Goal: Check status: Check status

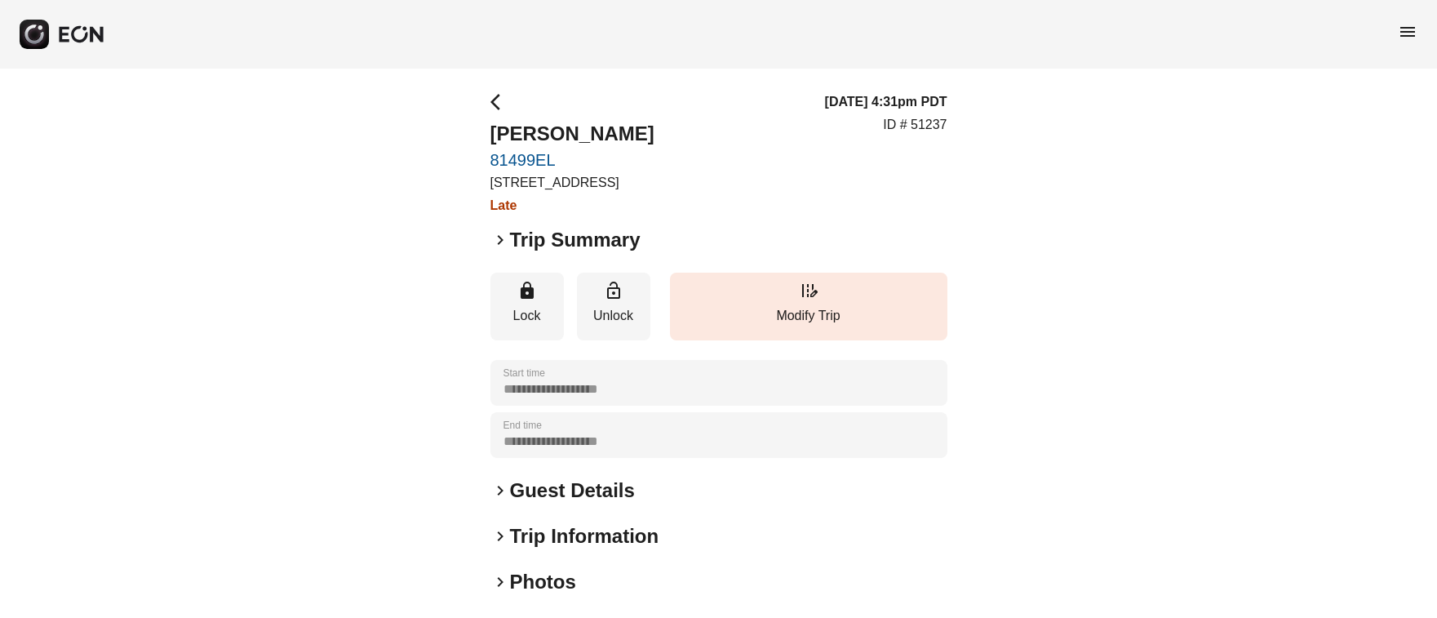
click at [1410, 29] on span "menu" at bounding box center [1407, 32] width 20 height 20
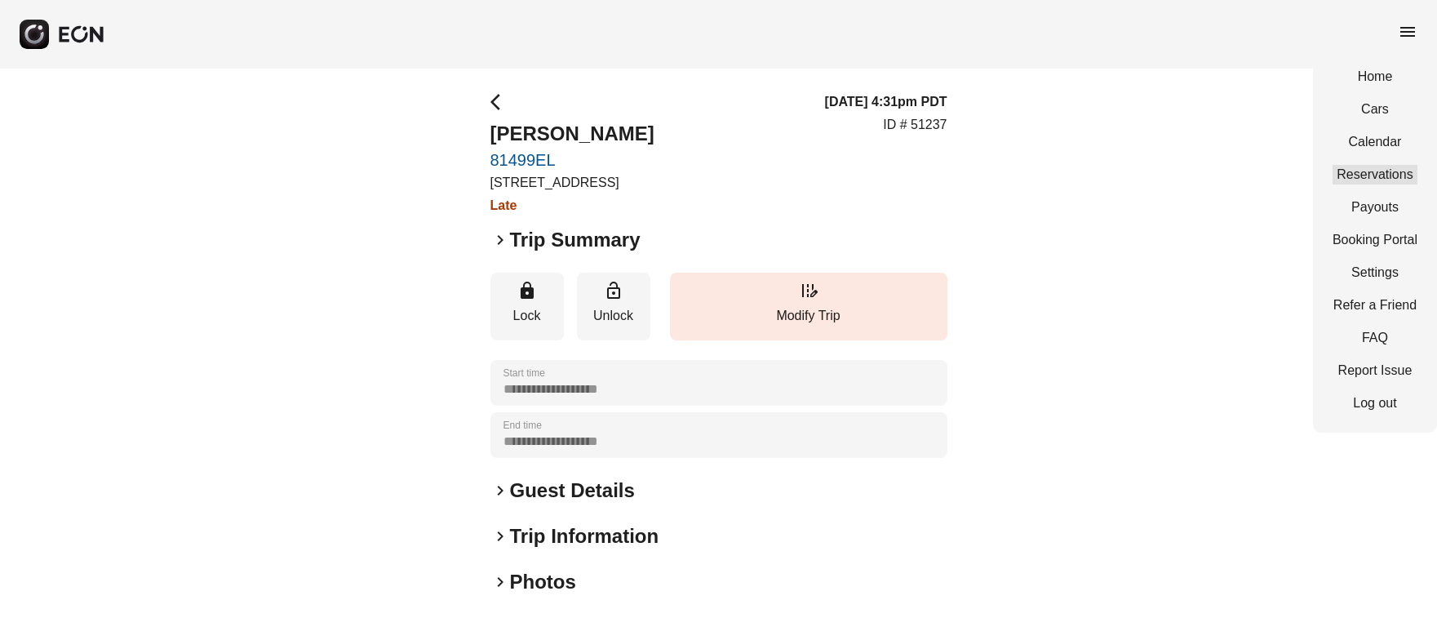
click at [1392, 175] on link "Reservations" at bounding box center [1374, 175] width 85 height 20
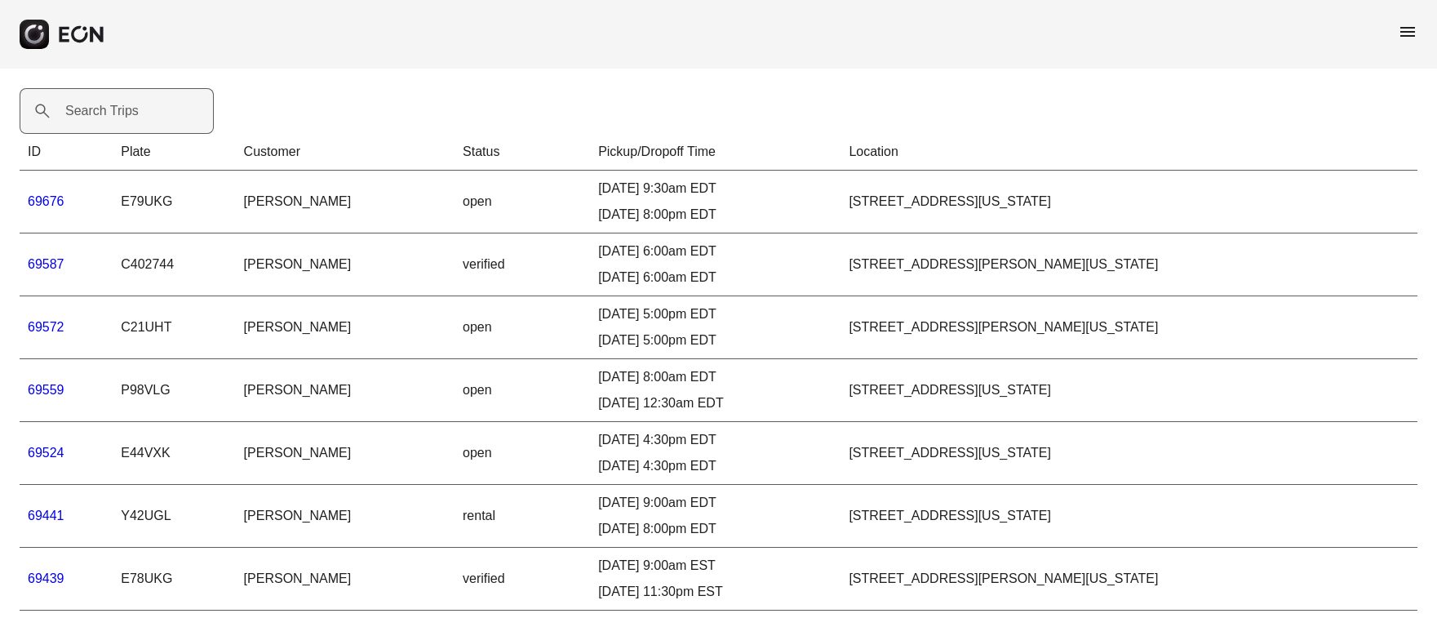
click at [75, 109] on label "Search Trips" at bounding box center [101, 111] width 73 height 20
click at [75, 109] on Trips "Search Trips" at bounding box center [117, 111] width 194 height 46
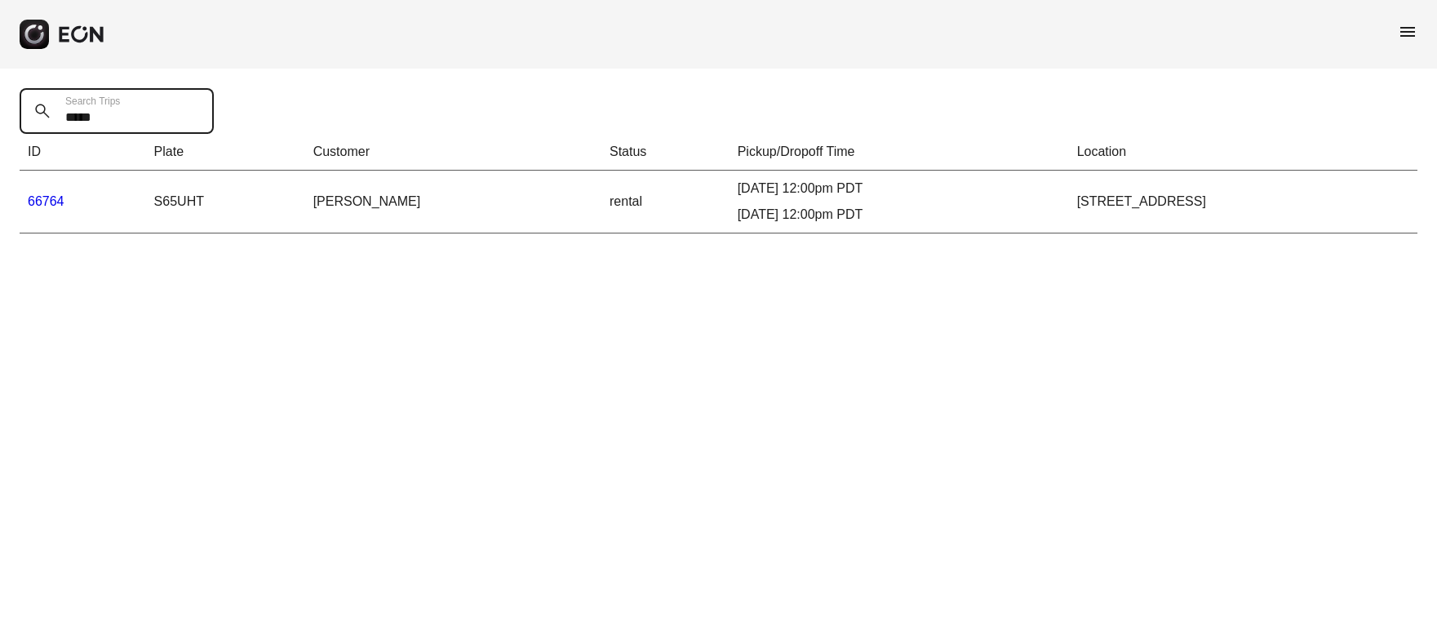
type Trips "*****"
click at [39, 197] on link "66764" at bounding box center [46, 201] width 37 height 14
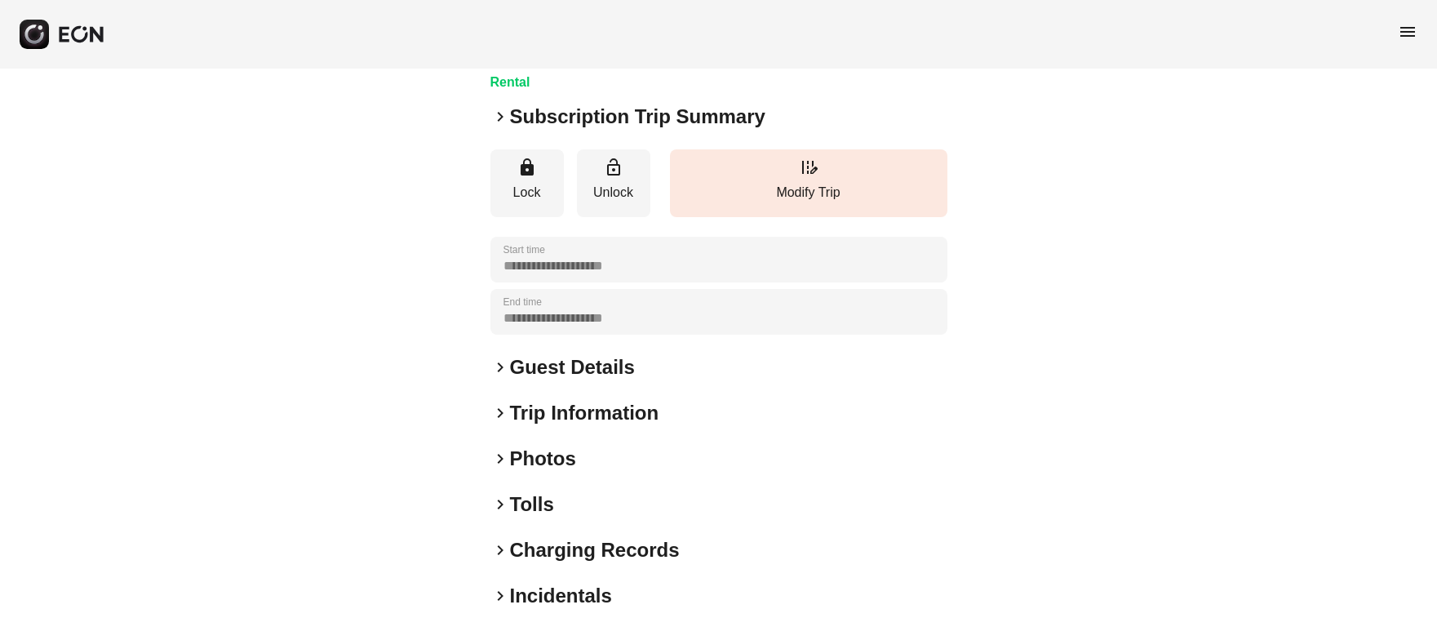
scroll to position [197, 0]
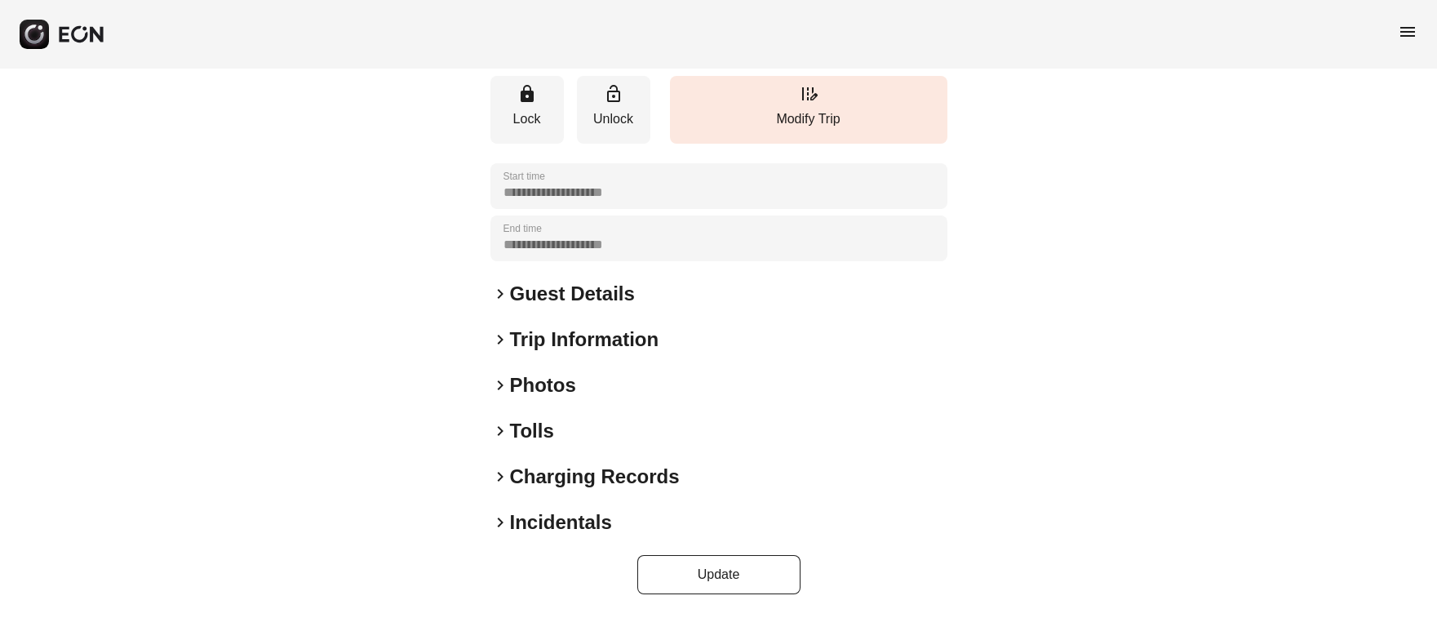
click at [500, 520] on span "keyboard_arrow_right" at bounding box center [500, 522] width 20 height 20
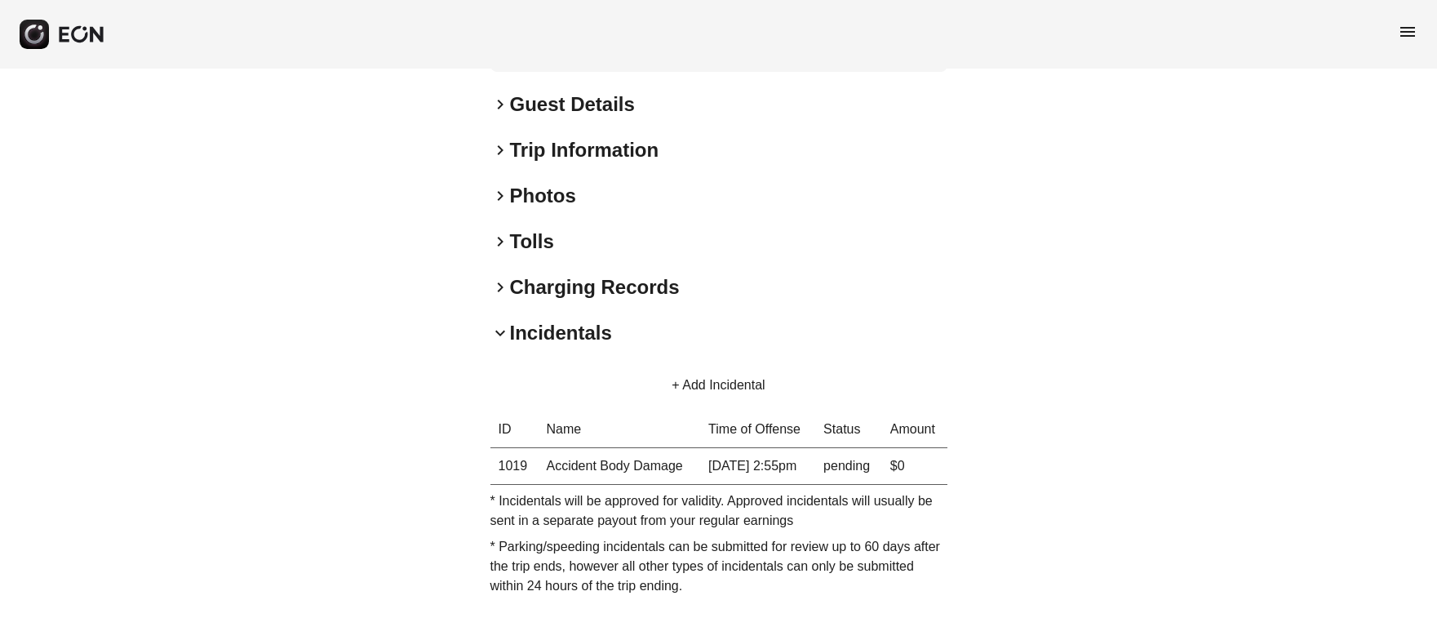
scroll to position [398, 0]
